Goal: Submit feedback/report problem

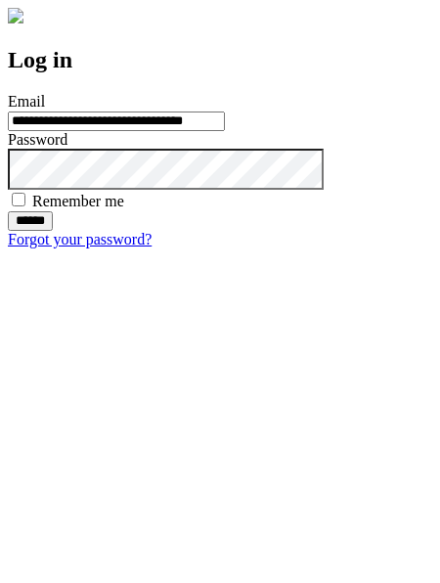
type input "**********"
click at [53, 231] on input "******" at bounding box center [30, 221] width 45 height 20
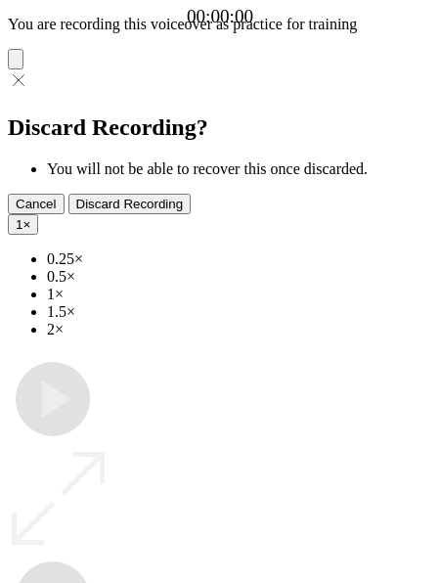
type input "**********"
